Goal: Find specific page/section: Find specific page/section

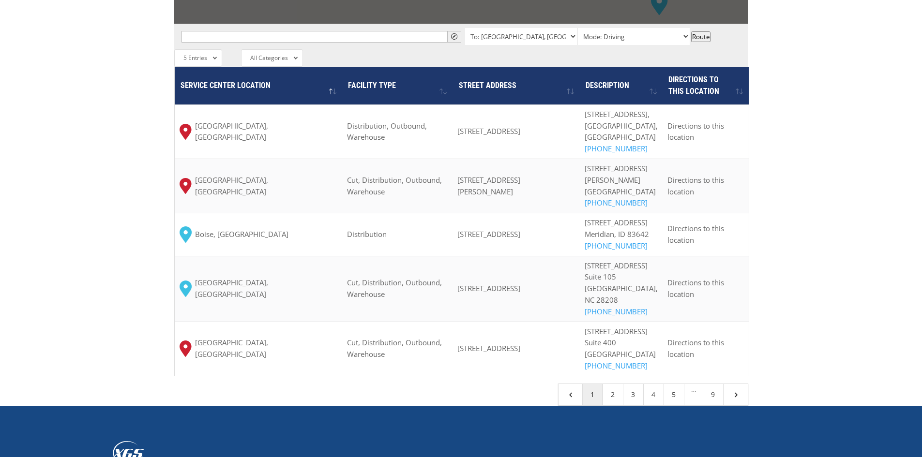
scroll to position [1084, 0]
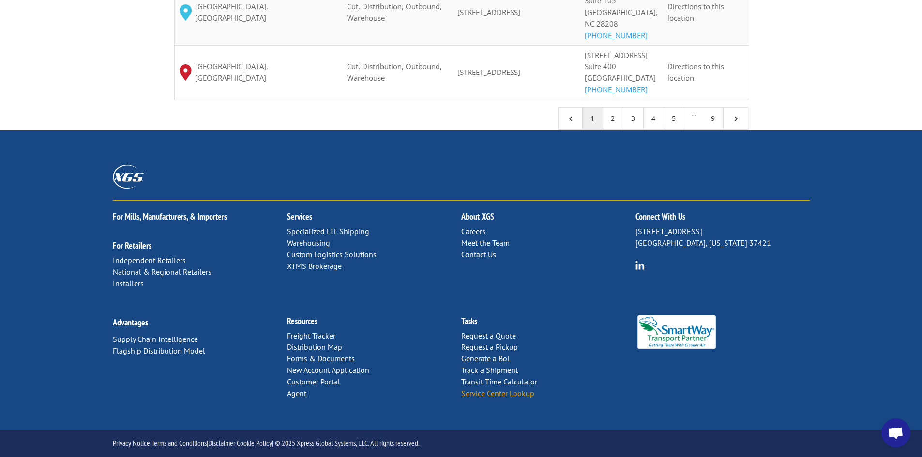
click at [499, 392] on link "Service Center Lookup" at bounding box center [497, 394] width 73 height 10
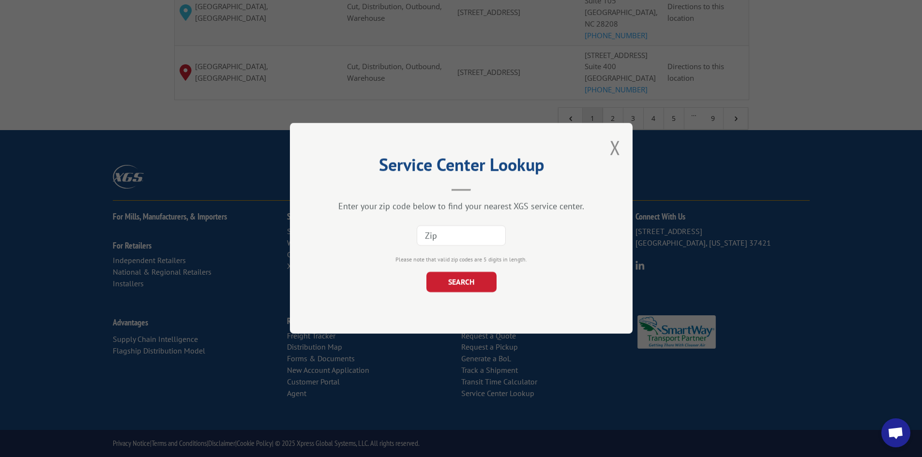
paste input "97352"
type input "97352"
click at [457, 288] on button "SEARCH" at bounding box center [461, 283] width 70 height 20
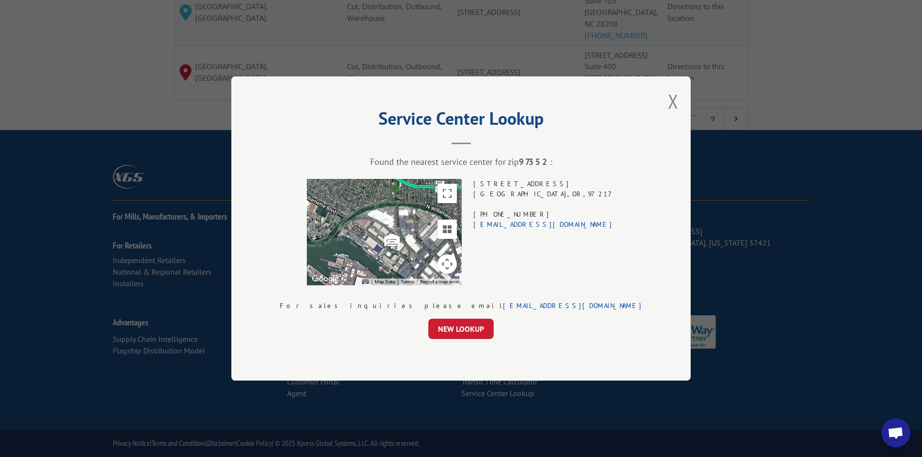
click at [527, 183] on div "[STREET_ADDRESS] (503) 289-1360 [EMAIL_ADDRESS][DOMAIN_NAME]" at bounding box center [544, 232] width 142 height 106
click at [527, 187] on div "[STREET_ADDRESS] (503) 289-1360 [EMAIL_ADDRESS][DOMAIN_NAME]" at bounding box center [544, 232] width 142 height 106
click at [536, 183] on div "[STREET_ADDRESS] (503) 289-1360 [EMAIL_ADDRESS][DOMAIN_NAME]" at bounding box center [544, 232] width 142 height 106
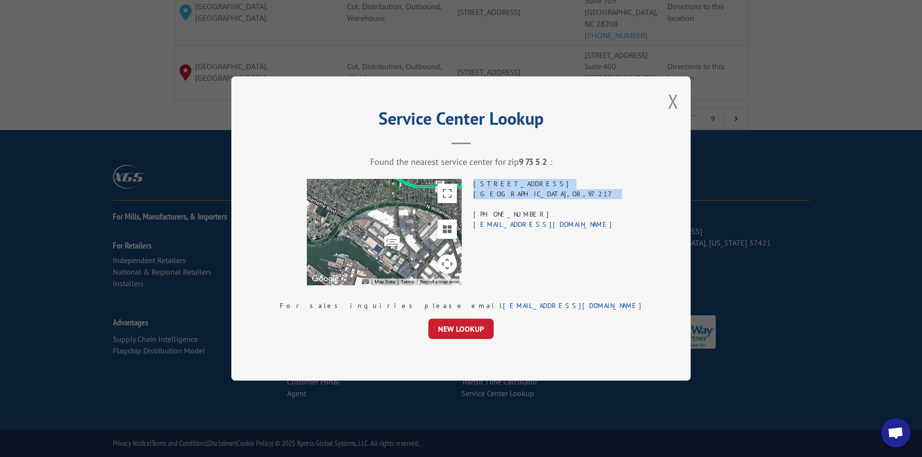
drag, startPoint x: 536, startPoint y: 183, endPoint x: 537, endPoint y: 195, distance: 11.2
click at [537, 195] on div "[STREET_ADDRESS] (503) 289-1360 [EMAIL_ADDRESS][DOMAIN_NAME]" at bounding box center [544, 232] width 142 height 106
